Goal: Find specific page/section: Find specific page/section

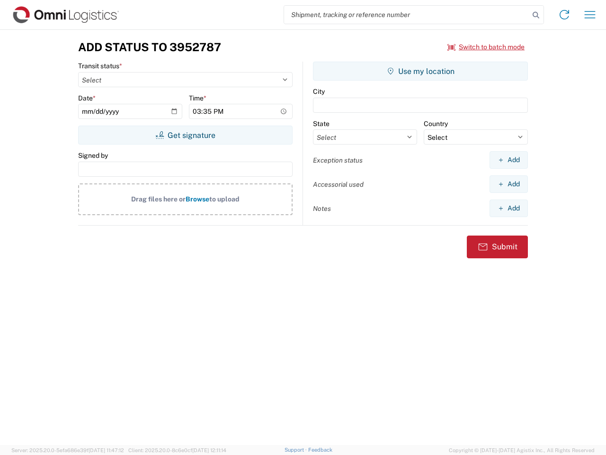
click at [407, 15] on input "search" at bounding box center [406, 15] width 245 height 18
click at [536, 15] on icon at bounding box center [535, 15] width 13 height 13
click at [564, 15] on icon at bounding box center [564, 14] width 15 height 15
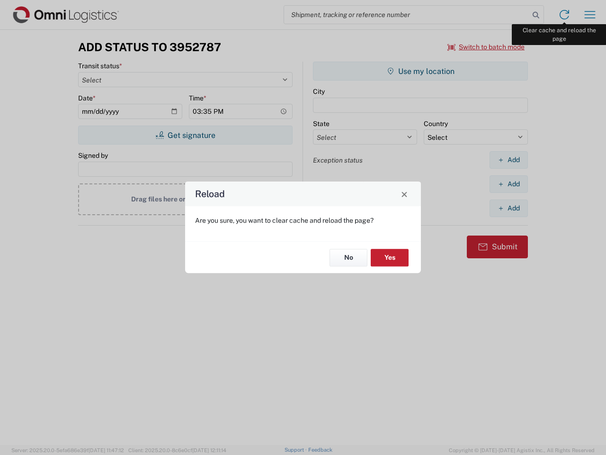
click at [590, 15] on div "Reload Are you sure, you want to clear cache and reload the page? No Yes" at bounding box center [303, 227] width 606 height 455
click at [486, 47] on div "Reload Are you sure, you want to clear cache and reload the page? No Yes" at bounding box center [303, 227] width 606 height 455
click at [185, 135] on div "Reload Are you sure, you want to clear cache and reload the page? No Yes" at bounding box center [303, 227] width 606 height 455
click at [420, 71] on div "Reload Are you sure, you want to clear cache and reload the page? No Yes" at bounding box center [303, 227] width 606 height 455
click at [508, 160] on div "Reload Are you sure, you want to clear cache and reload the page? No Yes" at bounding box center [303, 227] width 606 height 455
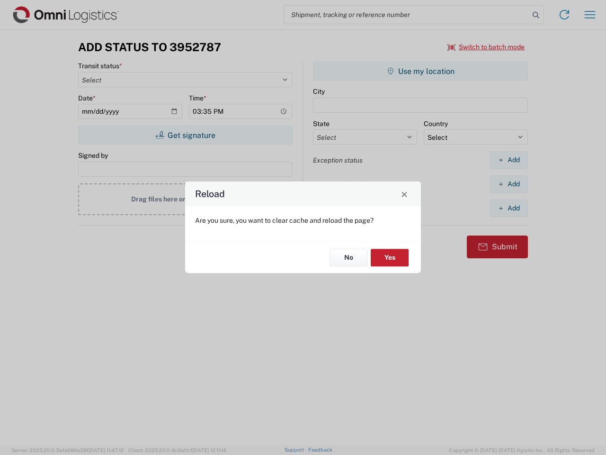
click at [508, 184] on div "Reload Are you sure, you want to clear cache and reload the page? No Yes" at bounding box center [303, 227] width 606 height 455
click at [508, 208] on div "Reload Are you sure, you want to clear cache and reload the page? No Yes" at bounding box center [303, 227] width 606 height 455
